Goal: Task Accomplishment & Management: Use online tool/utility

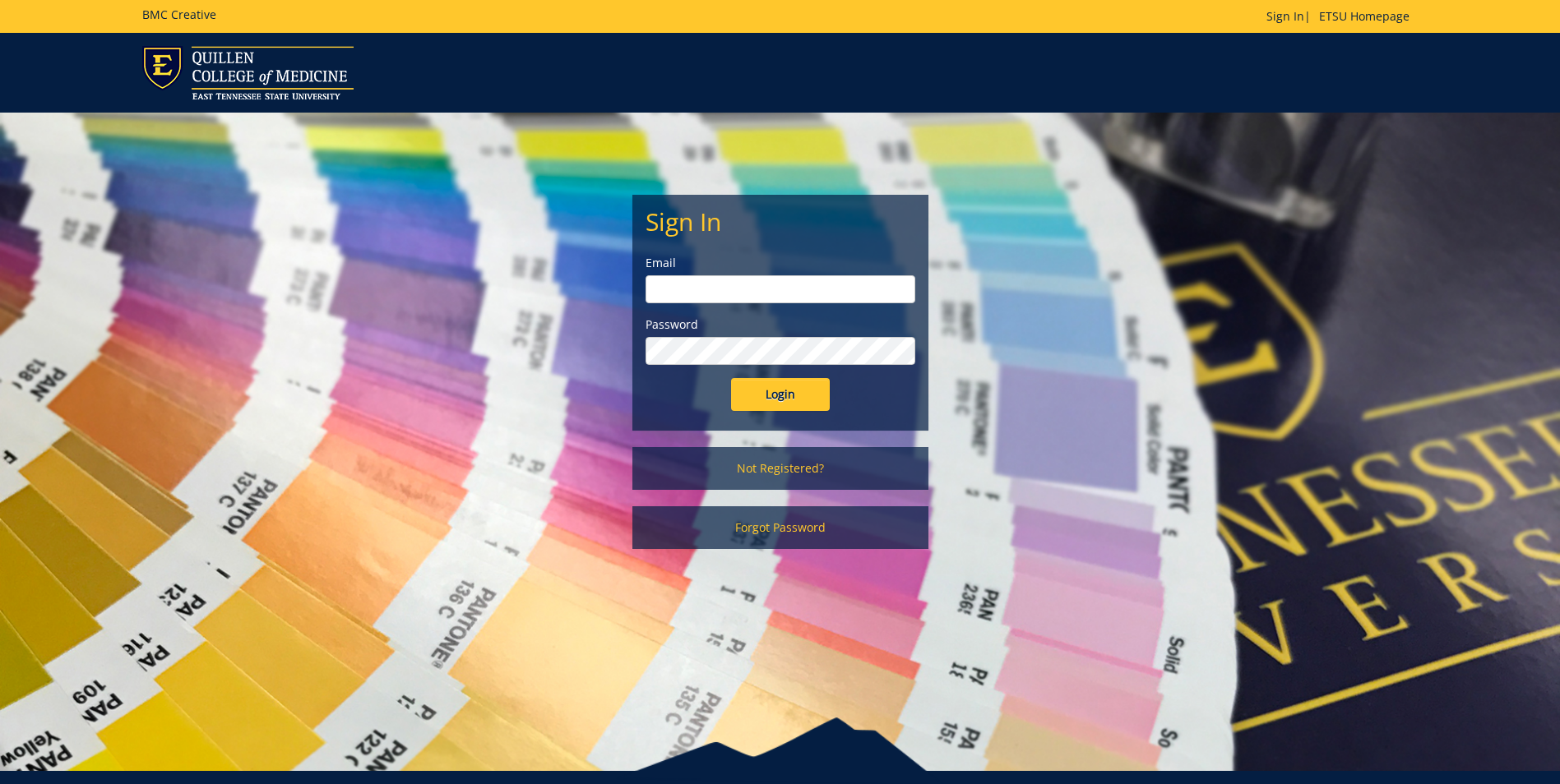
type input "engelman@etsu.edu"
click at [782, 393] on input "Login" at bounding box center [780, 394] width 99 height 33
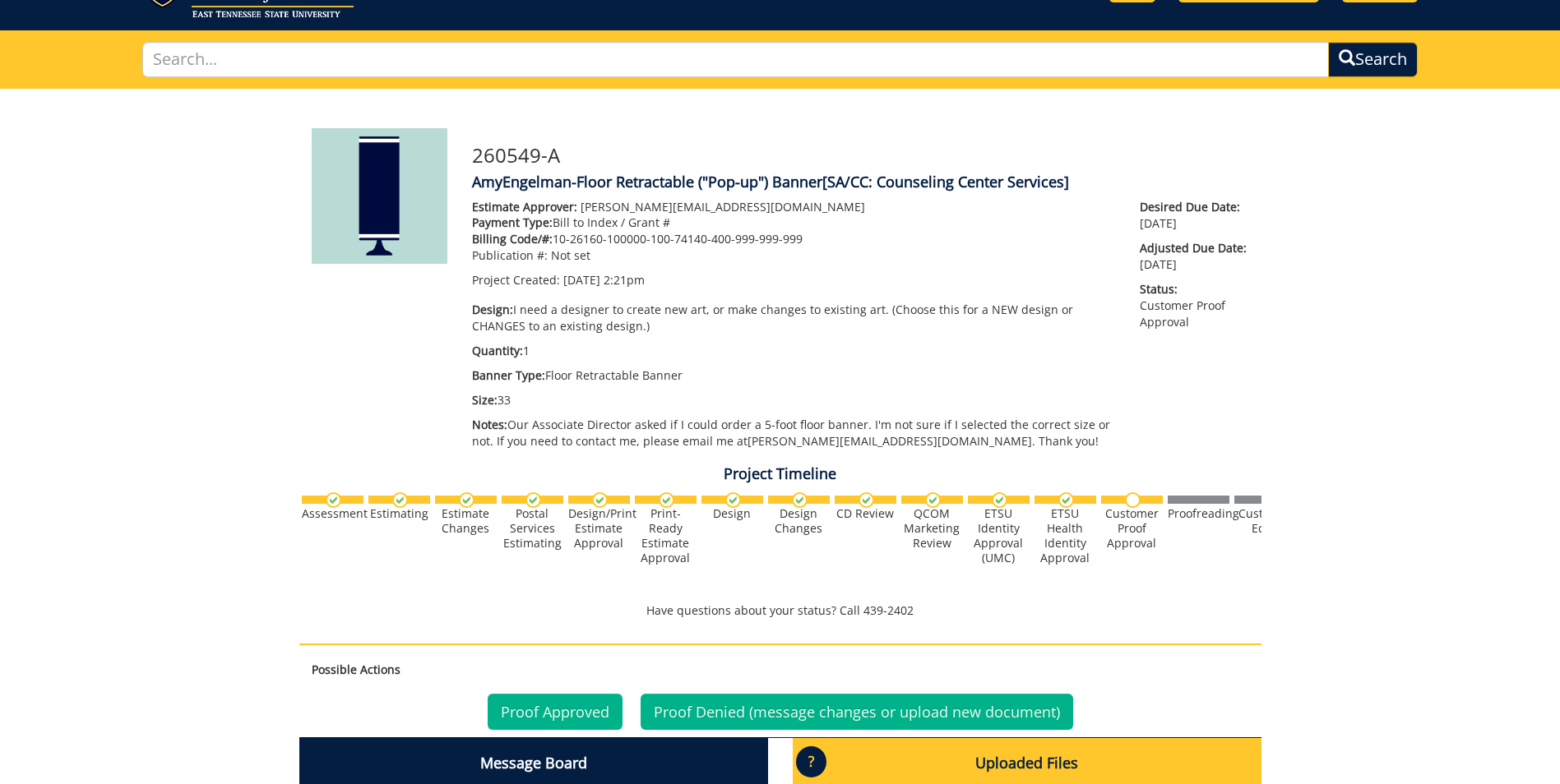
scroll to position [22968, 0]
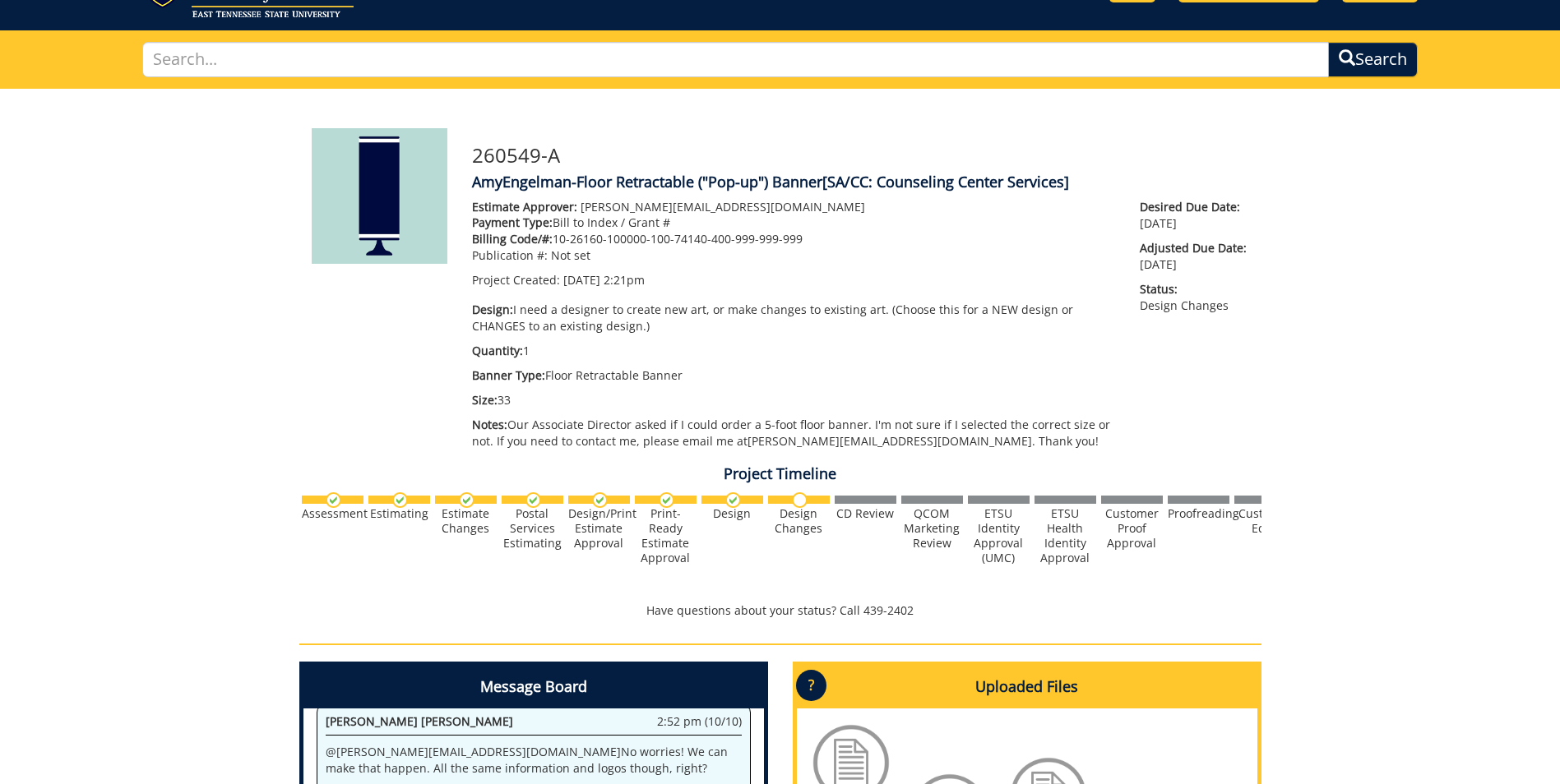
scroll to position [411, 0]
